Goal: Information Seeking & Learning: Learn about a topic

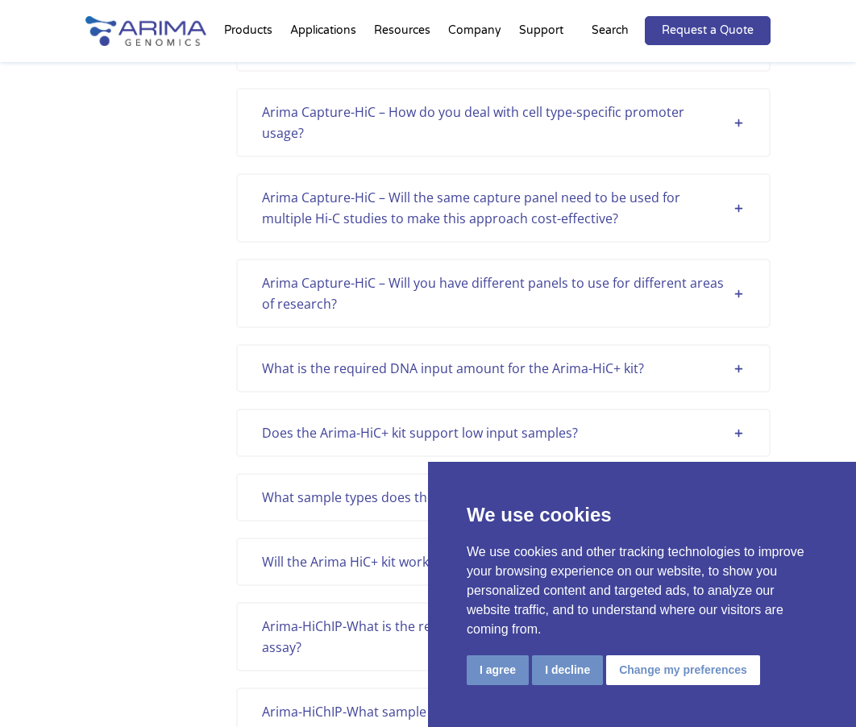
scroll to position [147, 0]
click at [416, 473] on div "What sample types does the Arima HiC+ kit support? When used to perform the Ari…" at bounding box center [503, 497] width 534 height 48
click at [419, 487] on div "What sample types does the Arima HiC+ kit support?" at bounding box center [503, 497] width 483 height 21
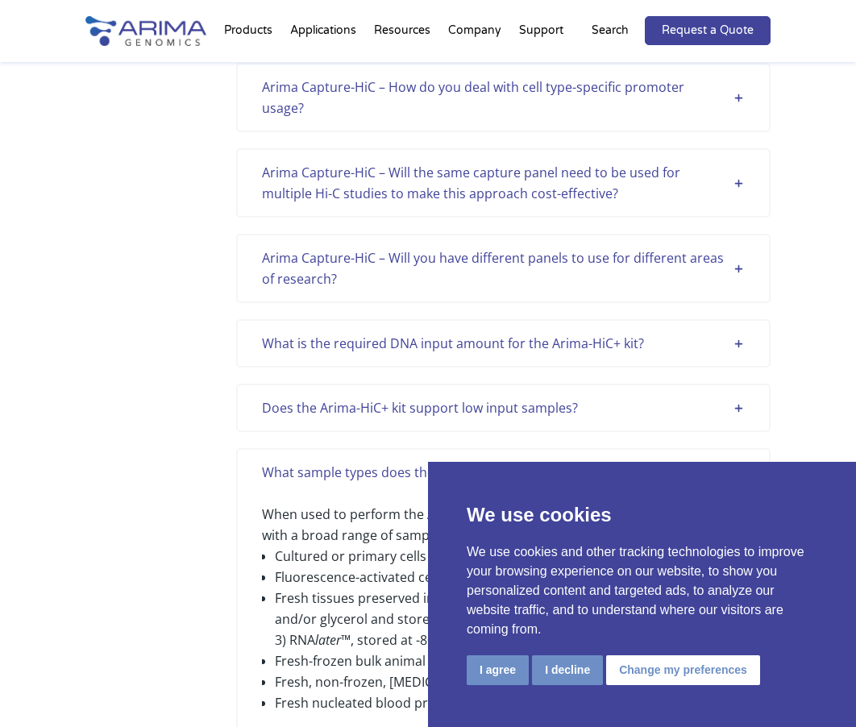
scroll to position [4451, 0]
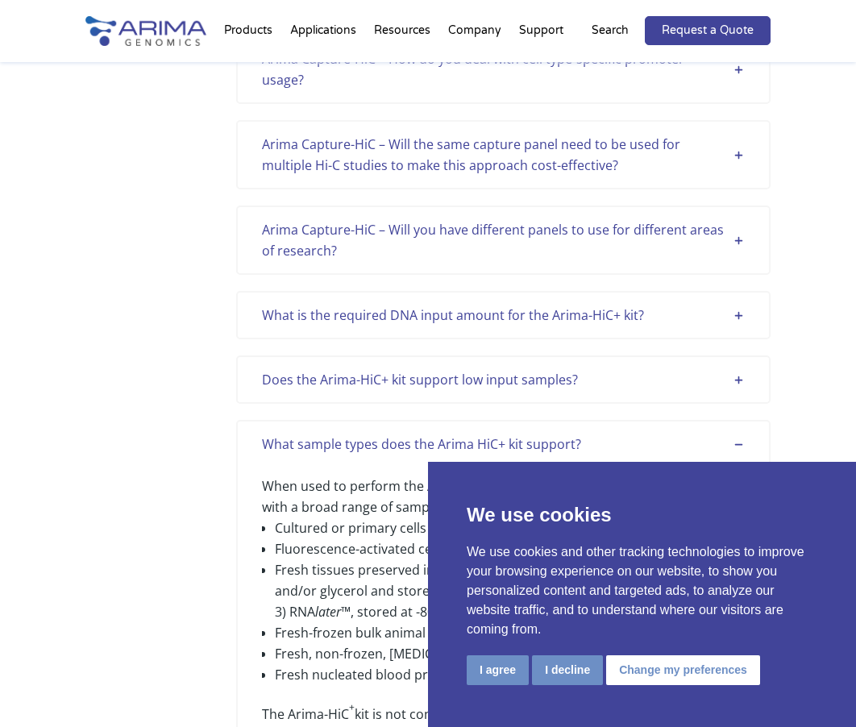
click at [486, 669] on button "I agree" at bounding box center [498, 670] width 62 height 30
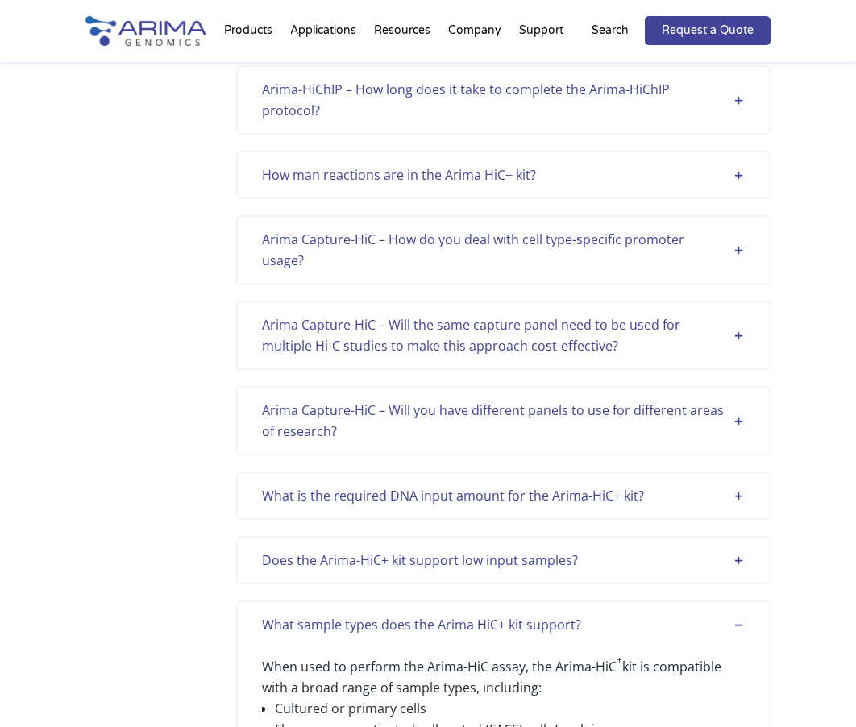
scroll to position [4311, 0]
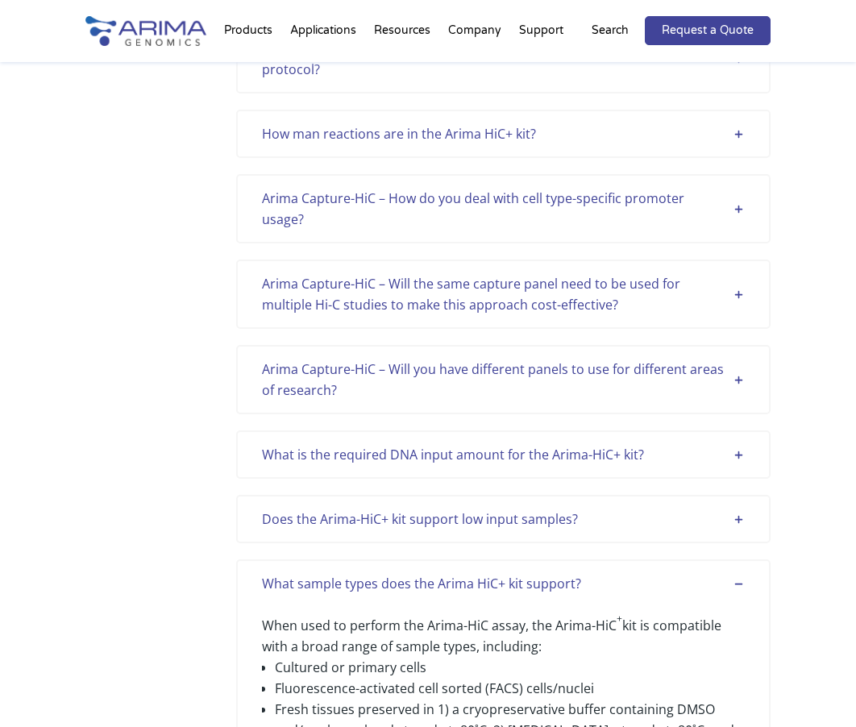
click at [736, 444] on div "What is the required DNA input amount for the Arima-HiC+ kit?" at bounding box center [503, 454] width 483 height 21
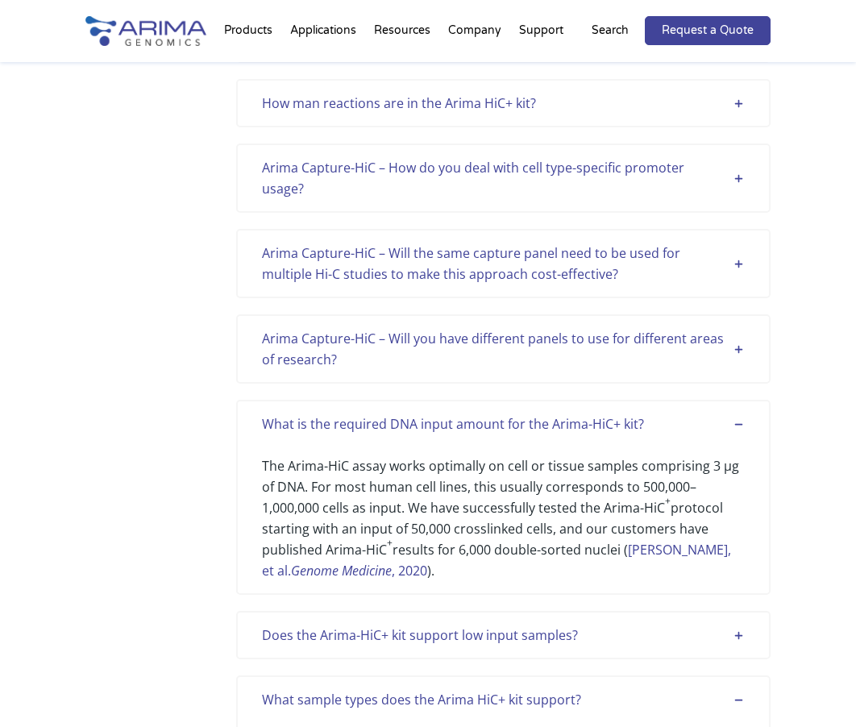
scroll to position [4527, 0]
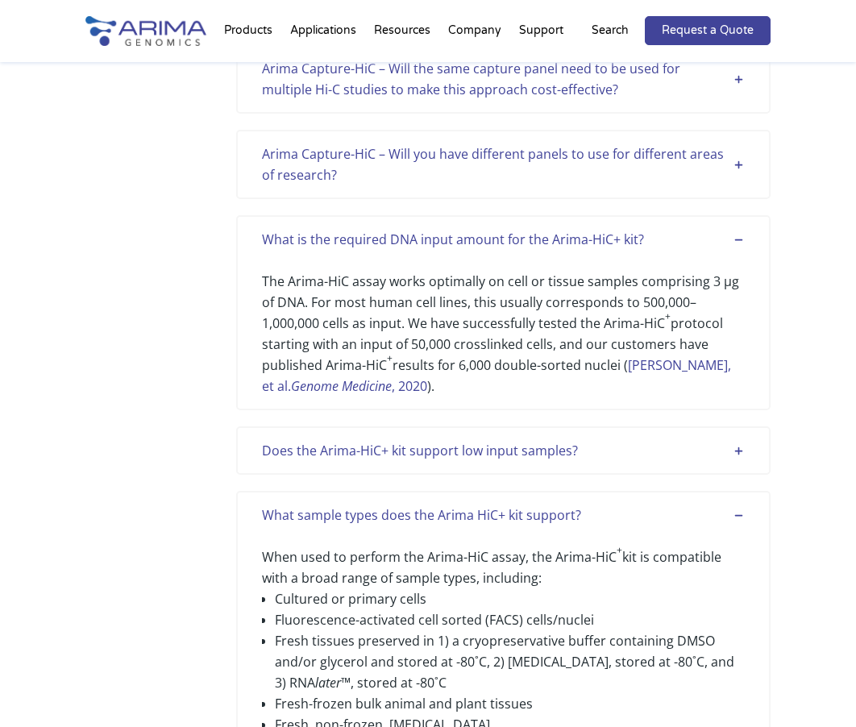
click at [592, 440] on div "Does the Arima-HiC+ kit support low input samples?" at bounding box center [503, 450] width 483 height 21
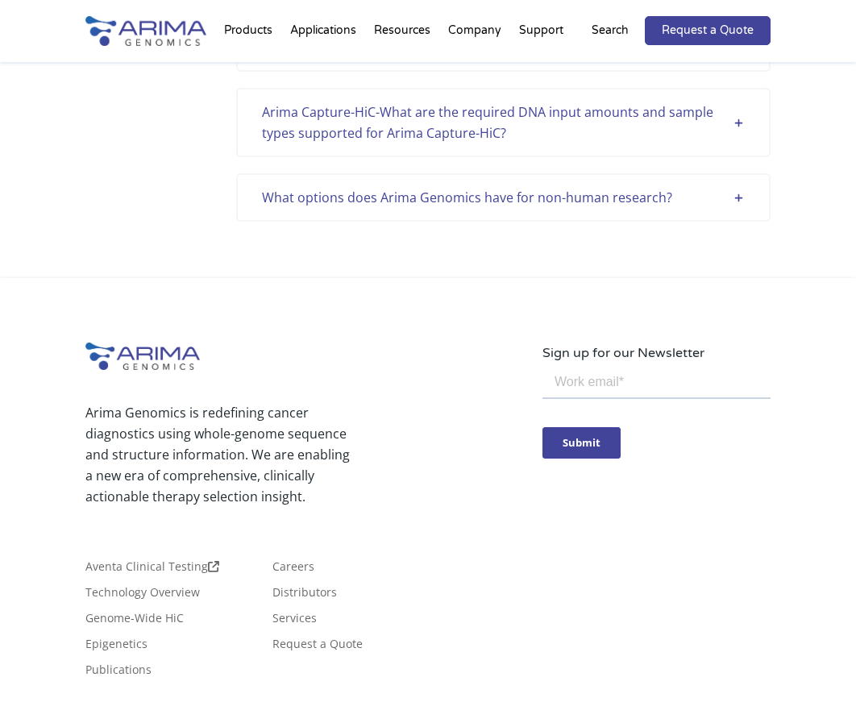
scroll to position [4878, 0]
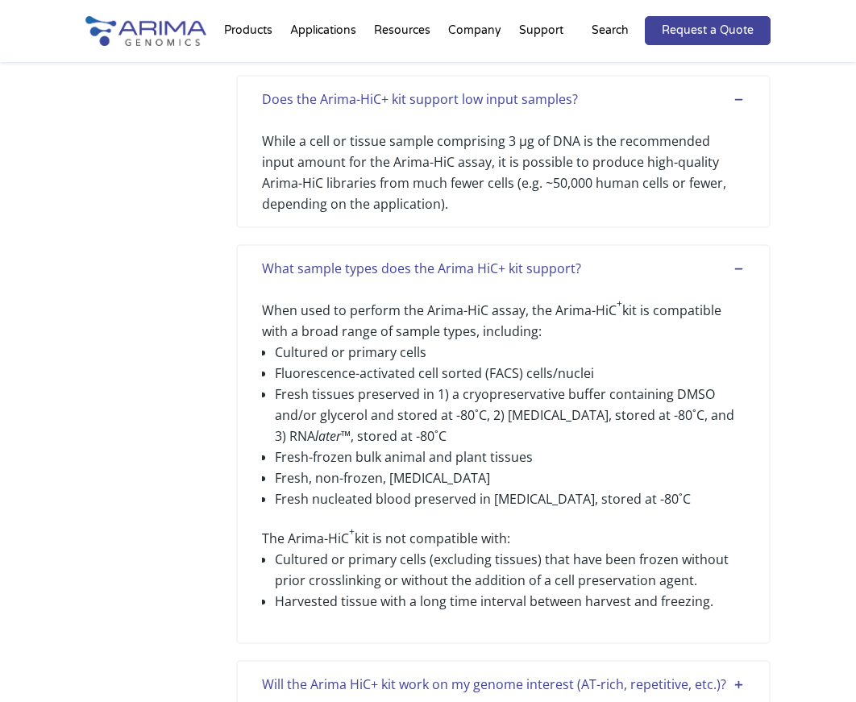
click at [329, 434] on ul "Cultured or primary cells Fluorescence-activated cell sorted (FACS) cells/nucle…" at bounding box center [503, 435] width 483 height 186
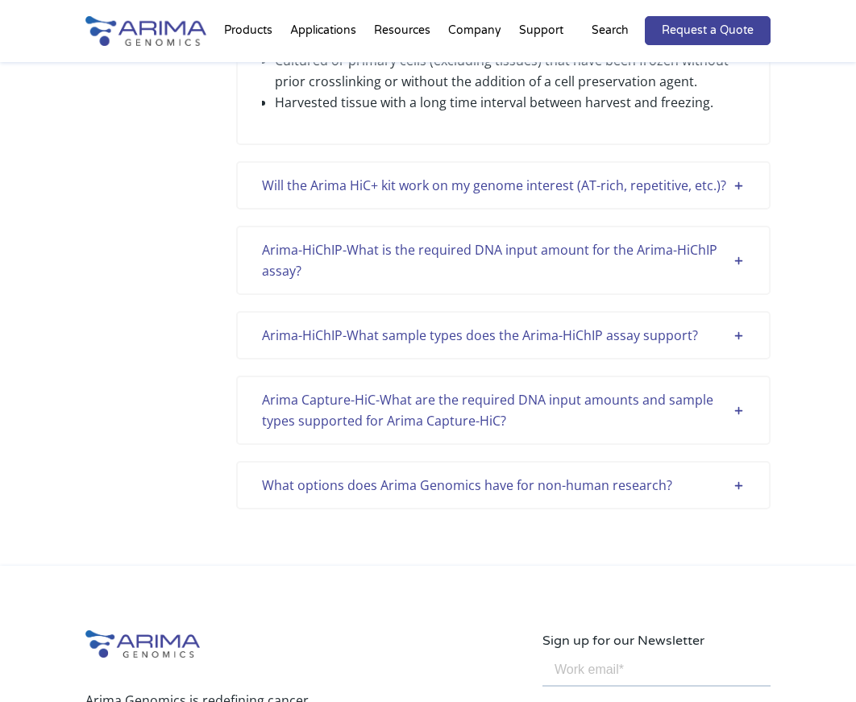
scroll to position [5254, 0]
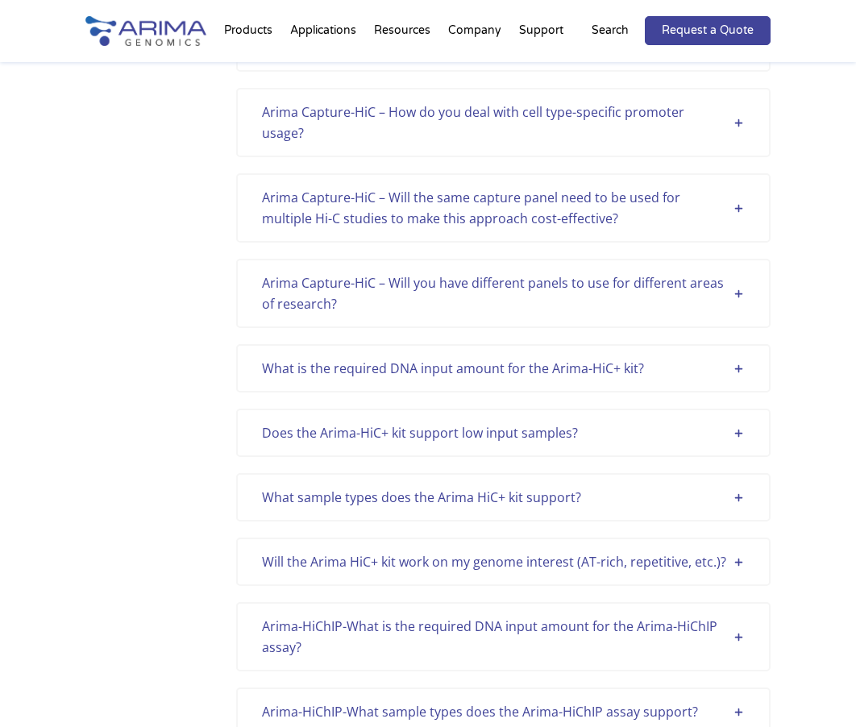
scroll to position [147, 0]
click at [742, 422] on div "Does the Arima-HiC+ kit support low input samples?" at bounding box center [503, 432] width 483 height 21
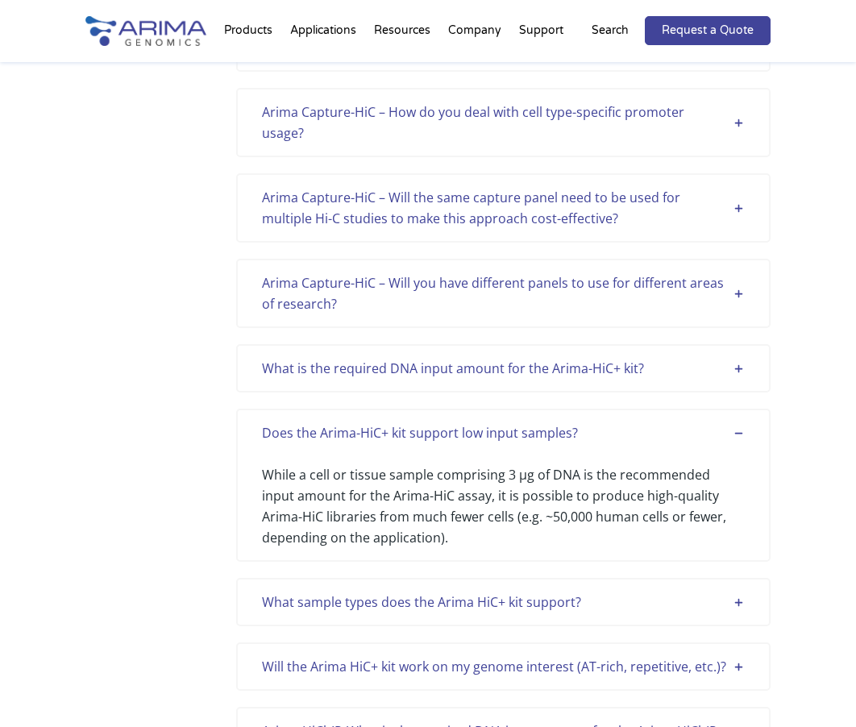
click at [727, 578] on div "What sample types does the Arima HiC+ kit support? When used to perform the Ari…" at bounding box center [503, 602] width 534 height 48
click at [736, 592] on div "What sample types does the Arima HiC+ kit support?" at bounding box center [503, 602] width 483 height 21
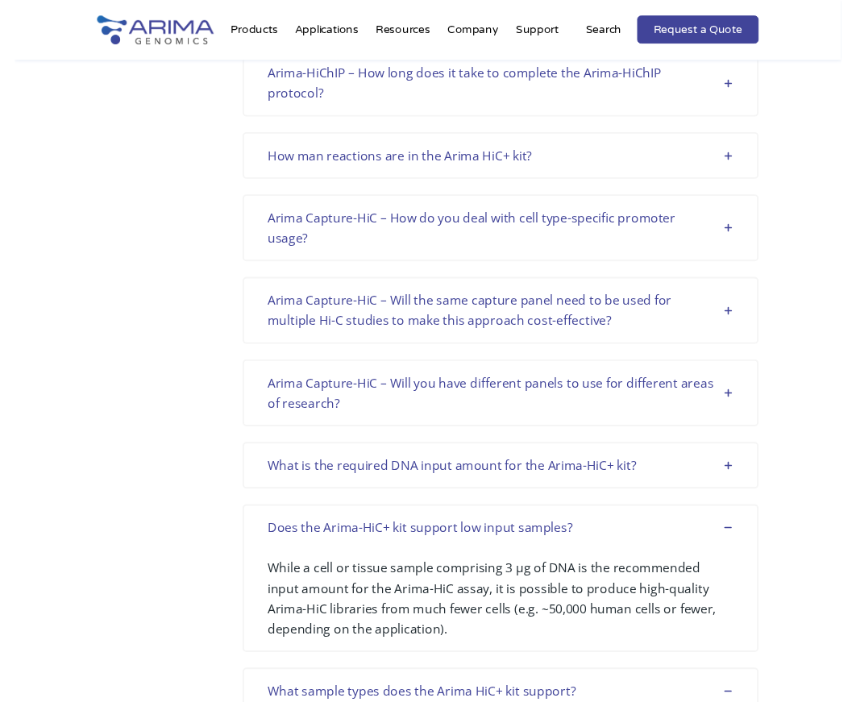
scroll to position [4623, 0]
